Goal: Task Accomplishment & Management: Manage account settings

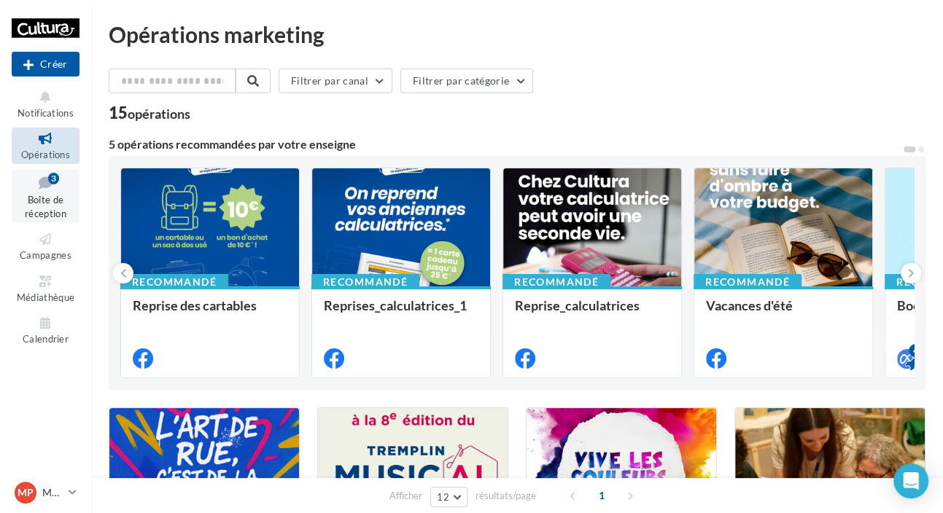
click at [71, 197] on link "Boîte de réception 3" at bounding box center [46, 196] width 68 height 53
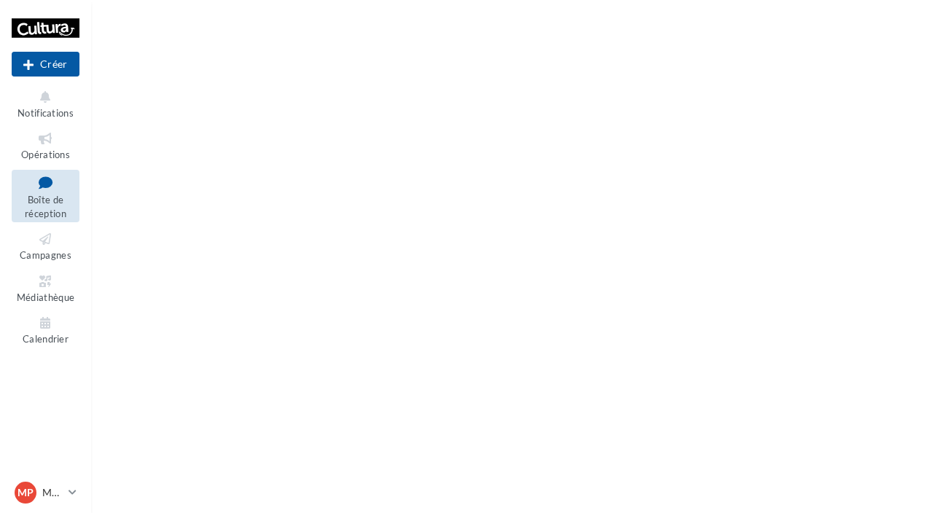
click at [47, 195] on span "Boîte de réception" at bounding box center [46, 207] width 42 height 26
click at [53, 114] on span "Notifications" at bounding box center [45, 113] width 56 height 12
click at [31, 327] on icon at bounding box center [45, 323] width 59 height 17
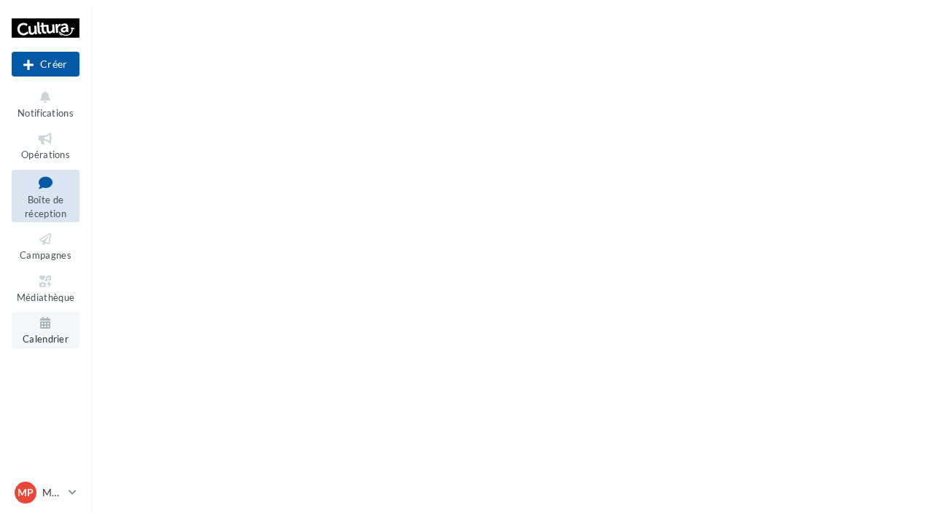
click at [31, 327] on icon at bounding box center [45, 323] width 59 height 17
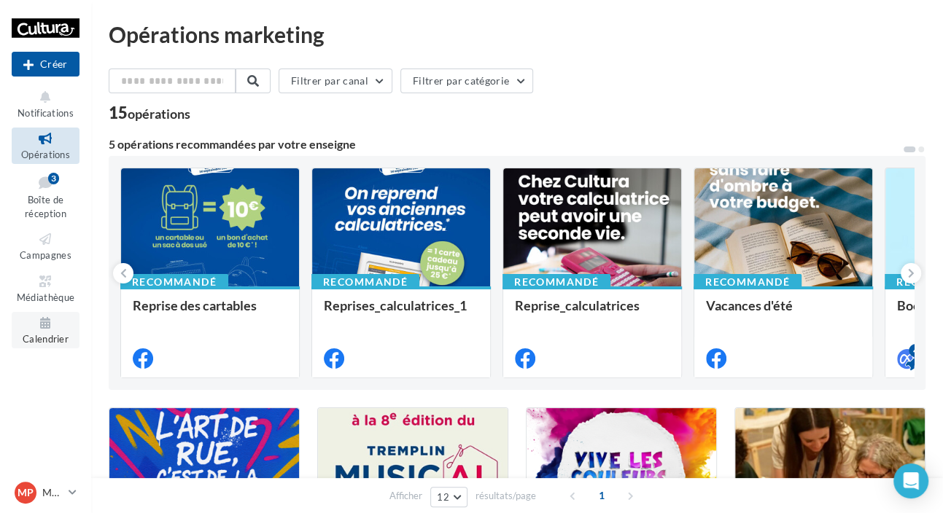
click at [50, 315] on icon at bounding box center [45, 323] width 59 height 17
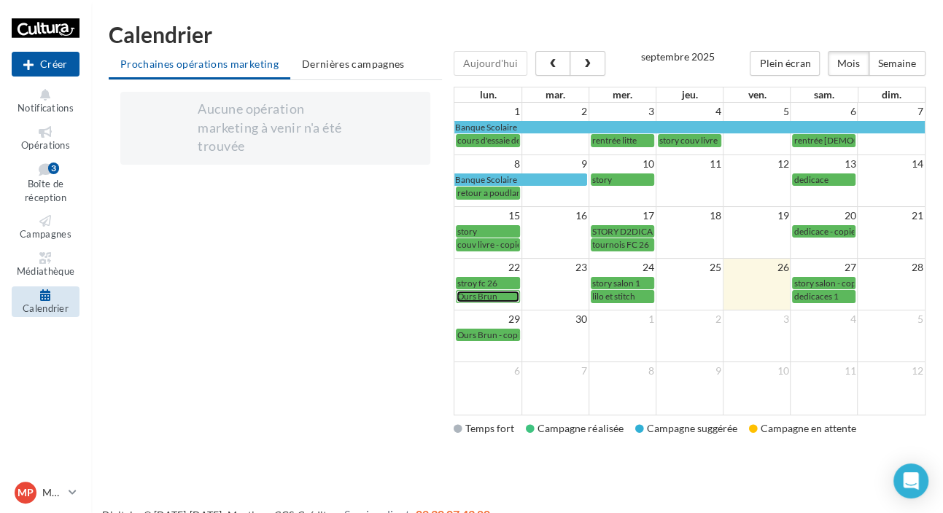
click at [496, 293] on span "Ours Brun" at bounding box center [477, 296] width 40 height 11
click at [634, 297] on span "lilo et stitch" at bounding box center [613, 296] width 43 height 11
click at [623, 280] on span "story salon 1" at bounding box center [616, 283] width 48 height 11
click at [808, 231] on span "dedicace - copie" at bounding box center [823, 231] width 61 height 11
click at [617, 247] on span "tournois FC 26" at bounding box center [620, 244] width 57 height 11
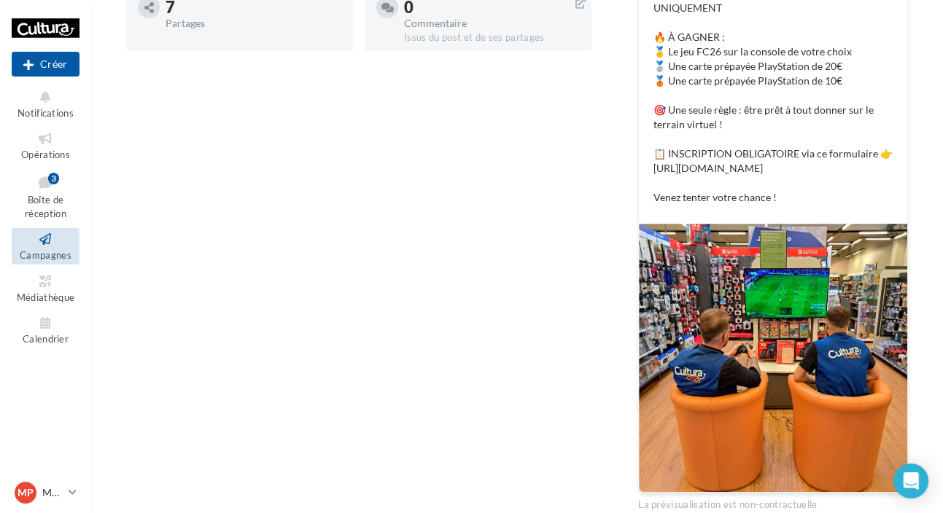
scroll to position [464, 0]
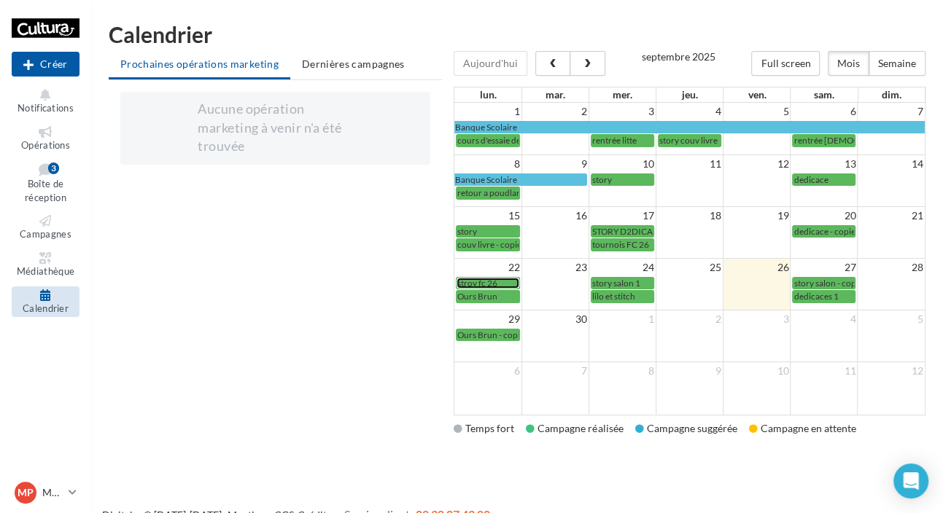
click at [484, 280] on span "stroy fc 26" at bounding box center [477, 283] width 40 height 11
click at [34, 185] on span "Boîte de réception" at bounding box center [46, 192] width 42 height 26
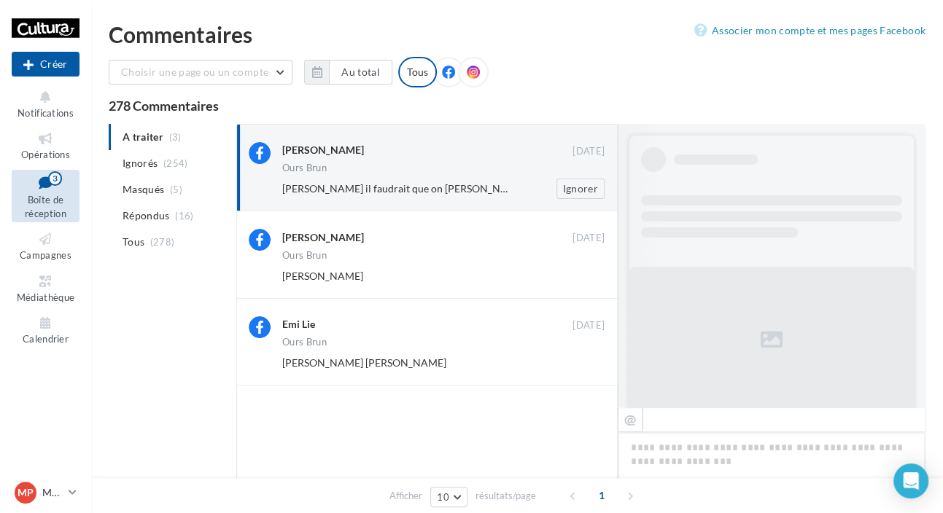
scroll to position [563, 0]
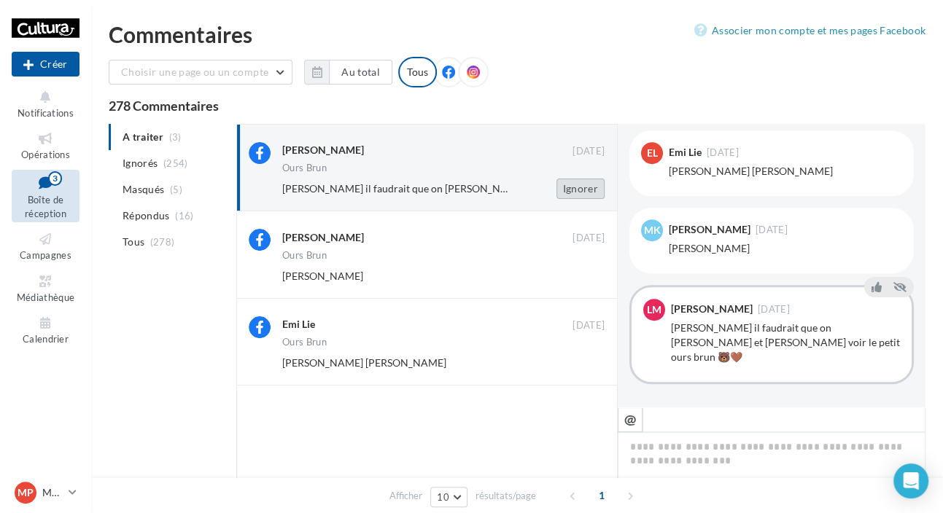
click at [583, 192] on button "Ignorer" at bounding box center [580, 189] width 48 height 20
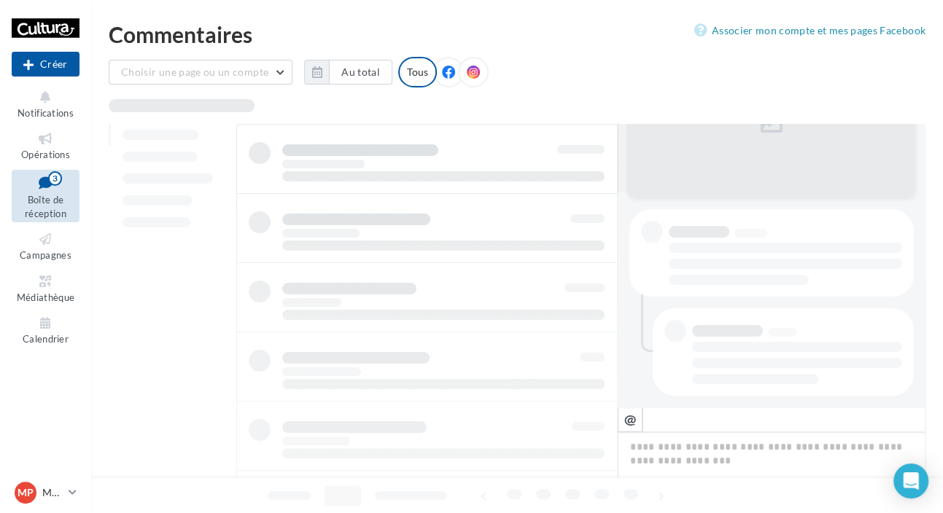
scroll to position [214, 0]
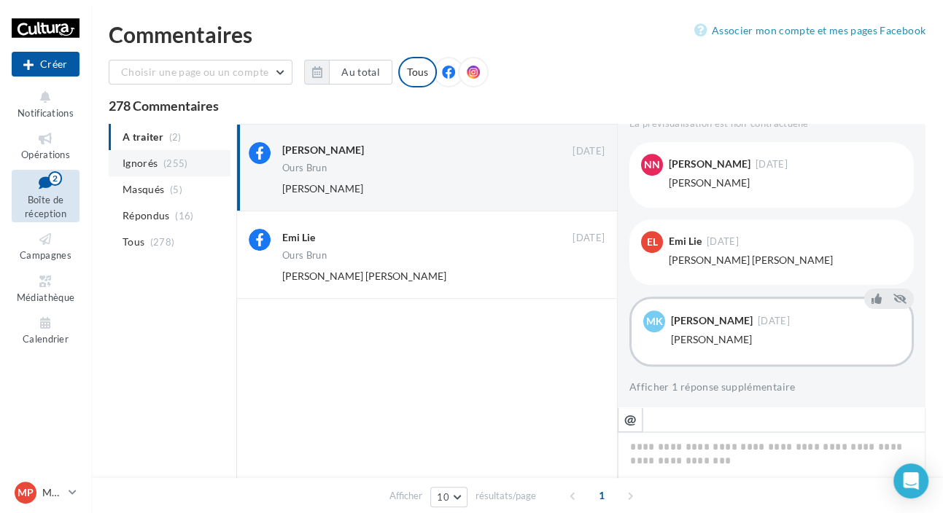
click at [149, 168] on span "Ignorés" at bounding box center [139, 163] width 35 height 15
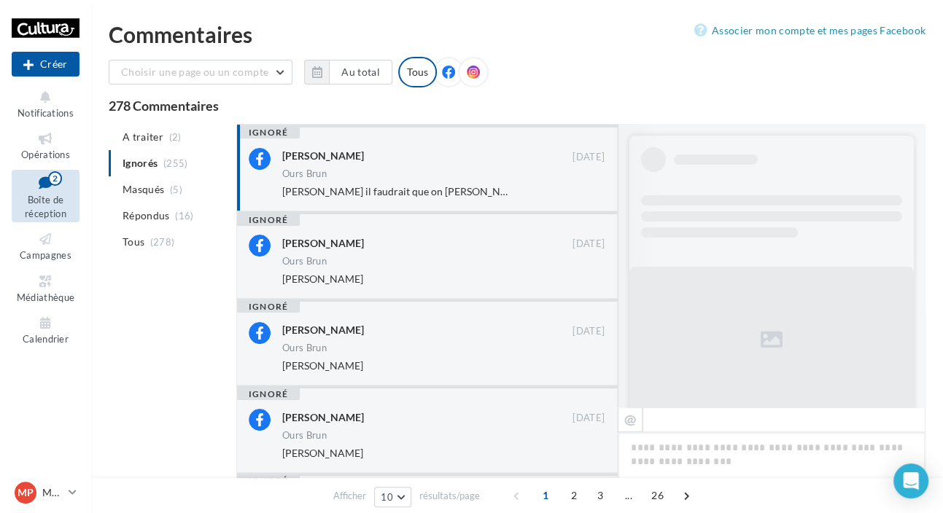
scroll to position [563, 0]
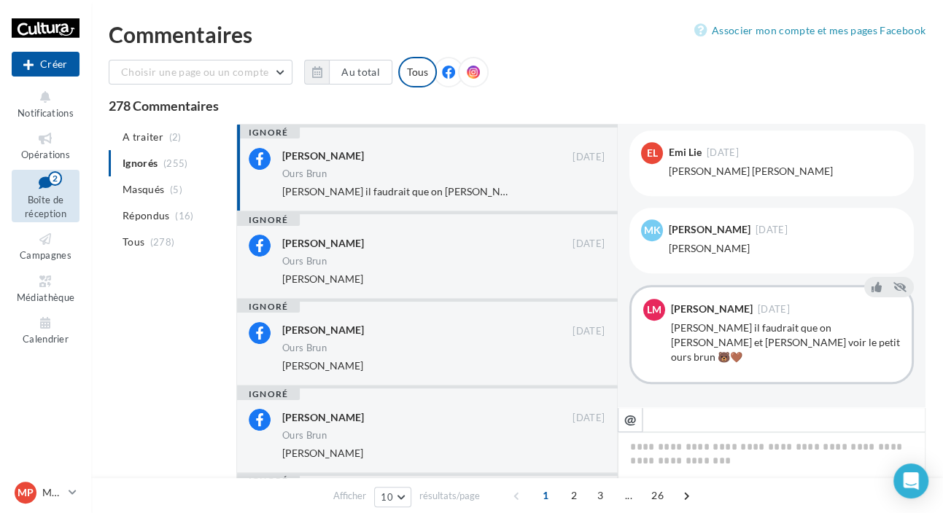
click at [437, 182] on div "Lea Martin 25 sept. Ours Brun Camille Martin Evrard il faudrait que on emmènera…" at bounding box center [443, 173] width 322 height 51
click at [37, 195] on span "Boîte de réception" at bounding box center [46, 207] width 42 height 26
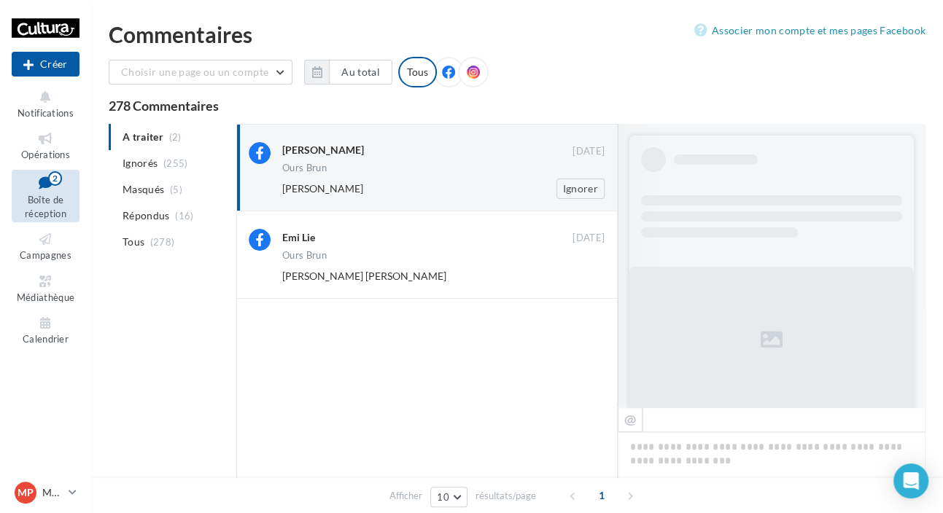
click at [560, 200] on div "[PERSON_NAME] [DATE] Ours [PERSON_NAME] [PERSON_NAME] Ignorer" at bounding box center [426, 167] width 381 height 87
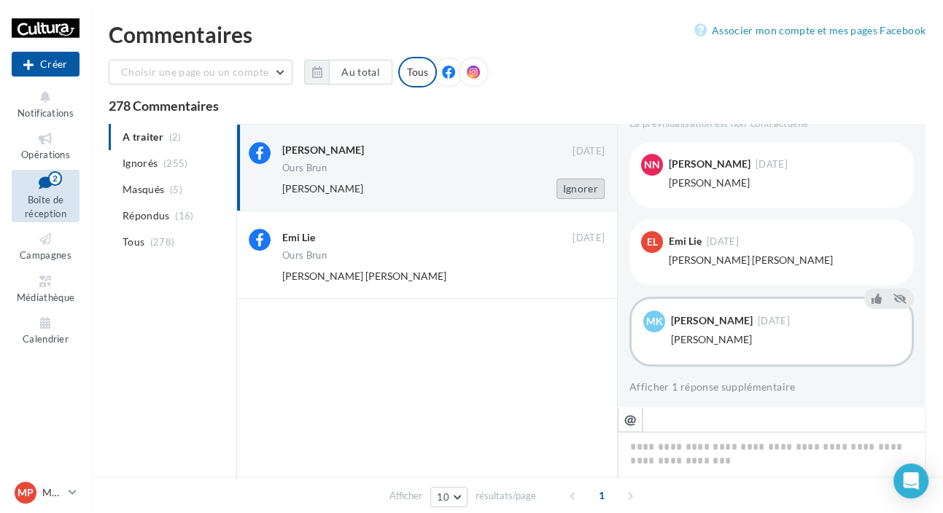
click at [568, 192] on button "Ignorer" at bounding box center [580, 189] width 48 height 20
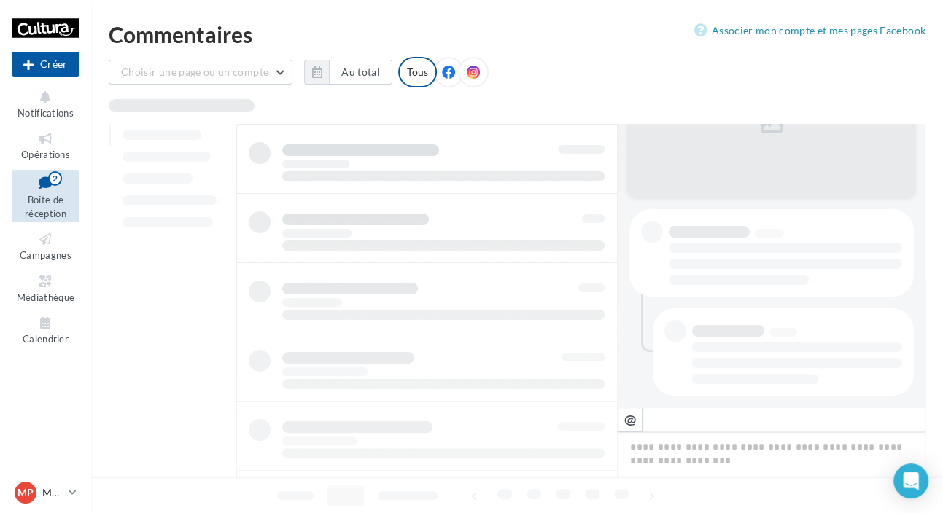
scroll to position [214, 0]
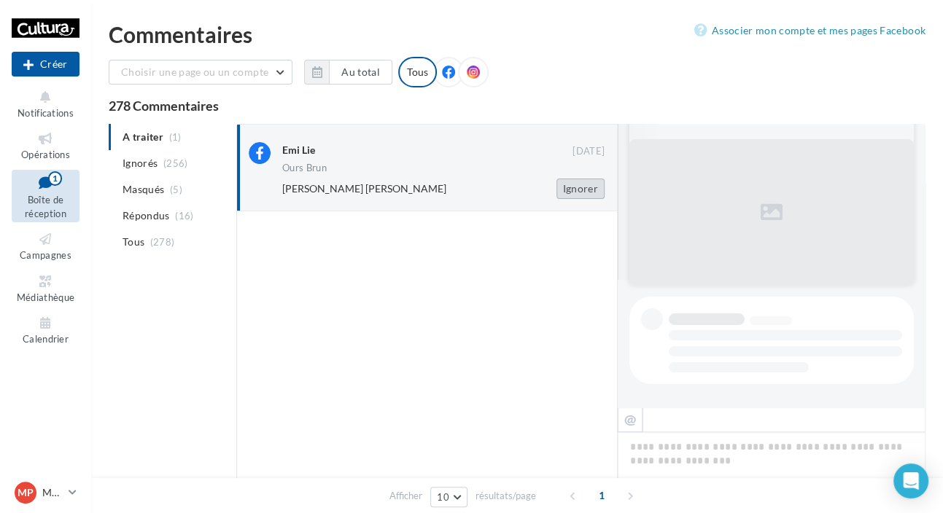
click at [574, 190] on button "Ignorer" at bounding box center [580, 189] width 48 height 20
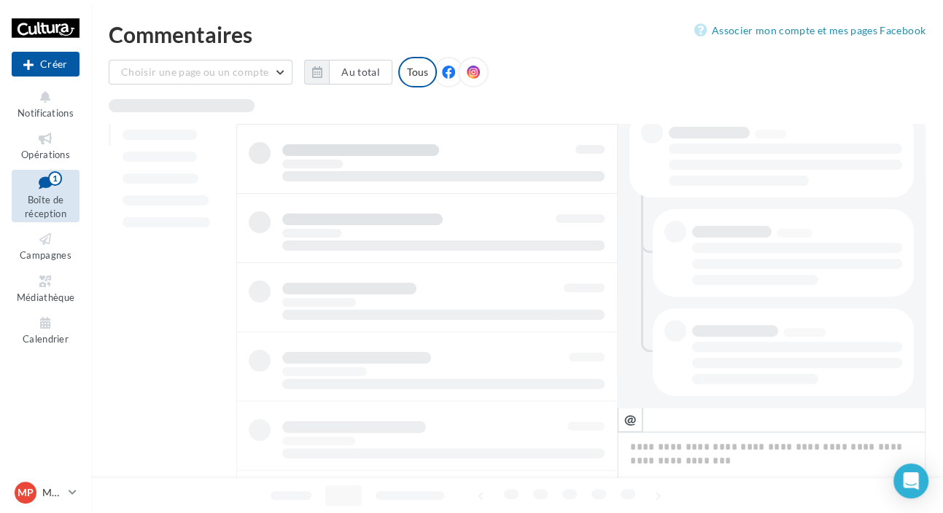
scroll to position [313, 0]
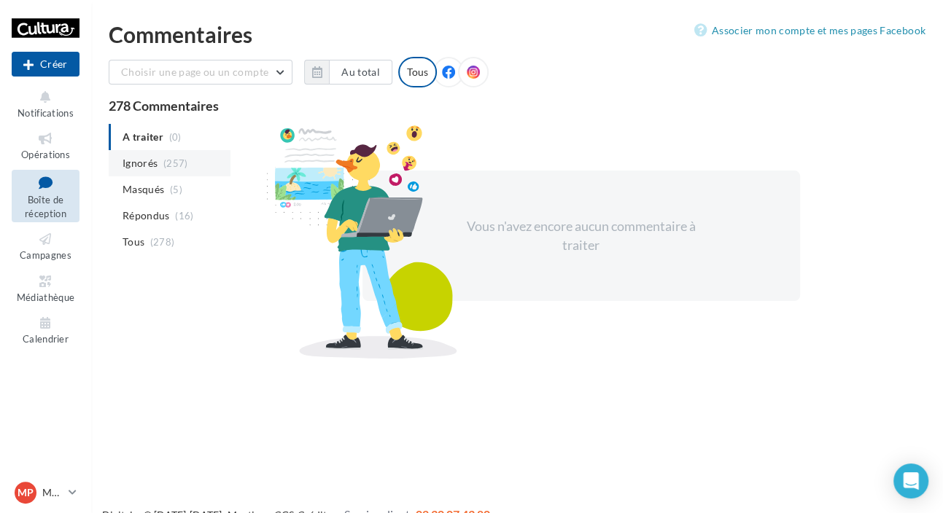
click at [170, 167] on span "(257)" at bounding box center [175, 163] width 25 height 12
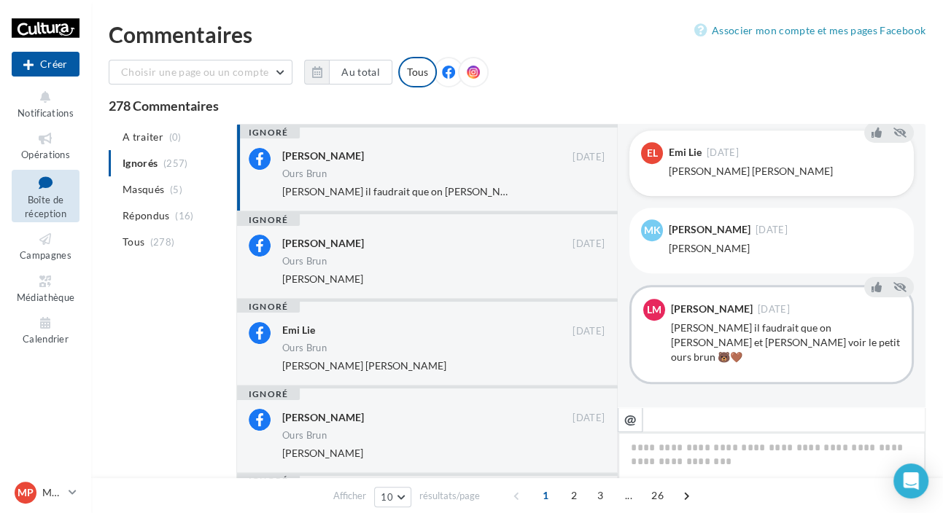
scroll to position [563, 0]
click at [871, 291] on icon at bounding box center [876, 287] width 10 height 10
